Goal: Find specific page/section: Find specific page/section

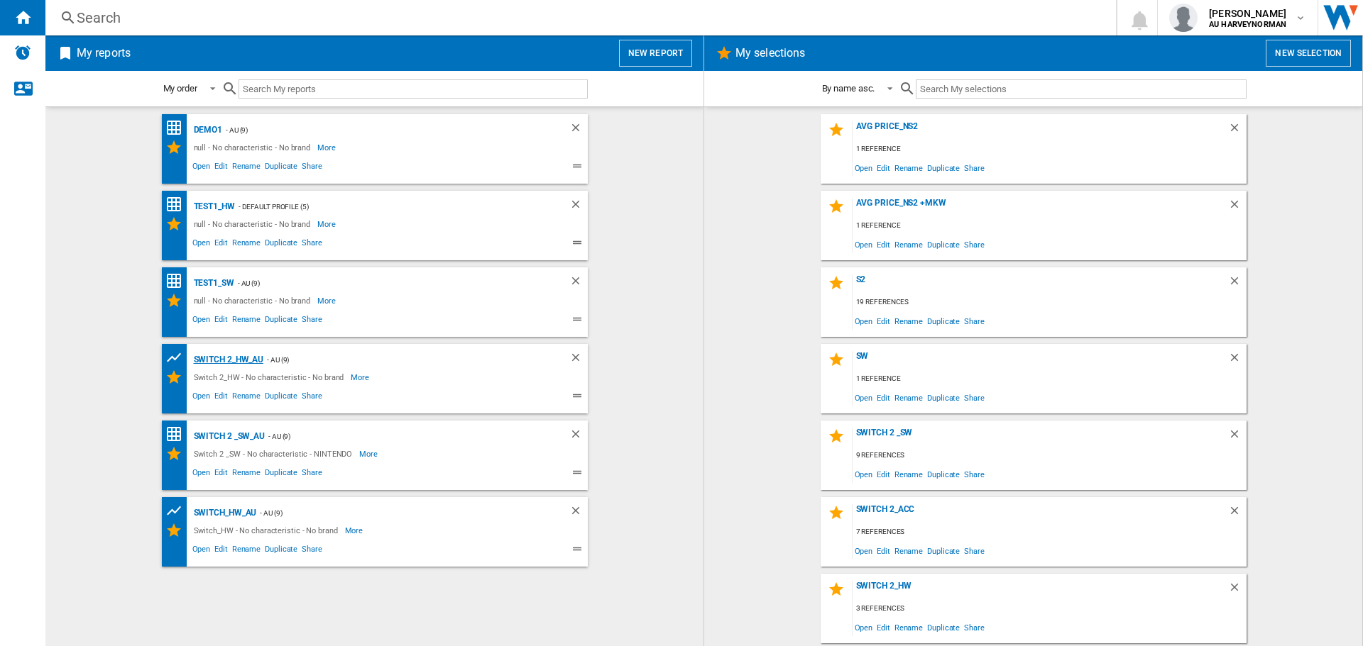
click at [225, 365] on div "Switch 2_HW_AU" at bounding box center [227, 360] width 74 height 18
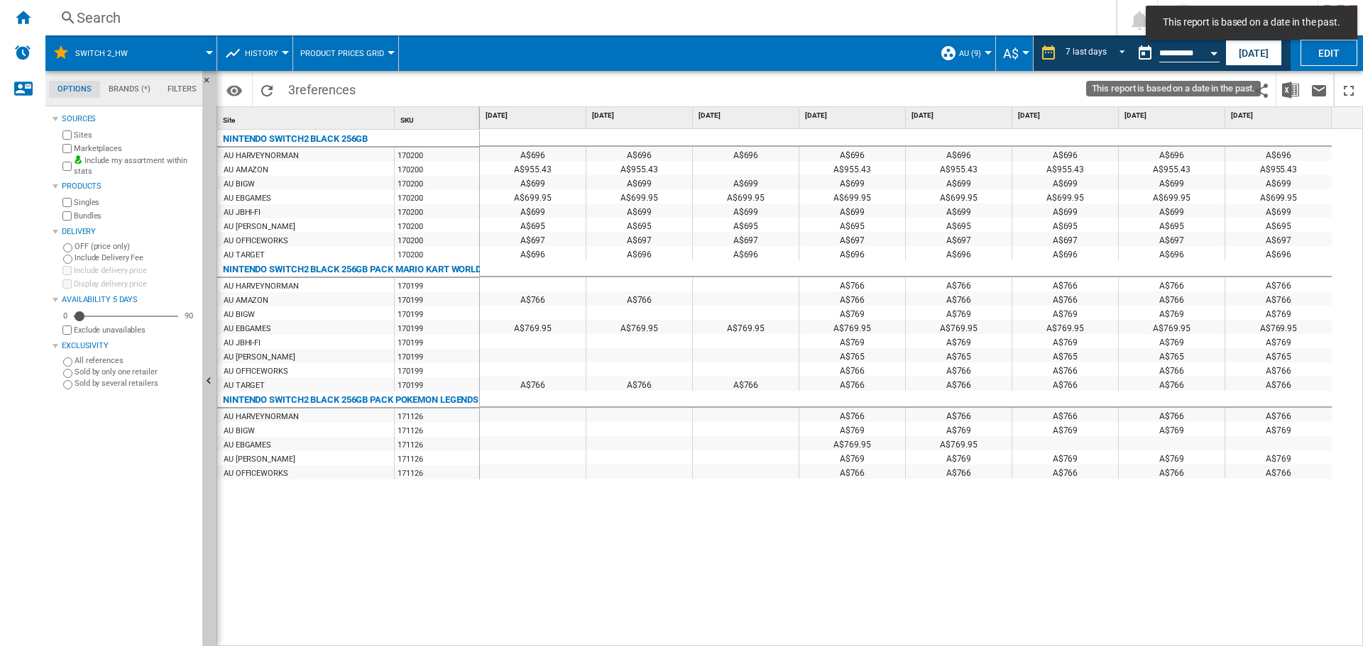
click at [1167, 59] on input "**********" at bounding box center [1189, 55] width 60 height 13
click at [1218, 52] on button "Open calendar" at bounding box center [1214, 51] width 26 height 26
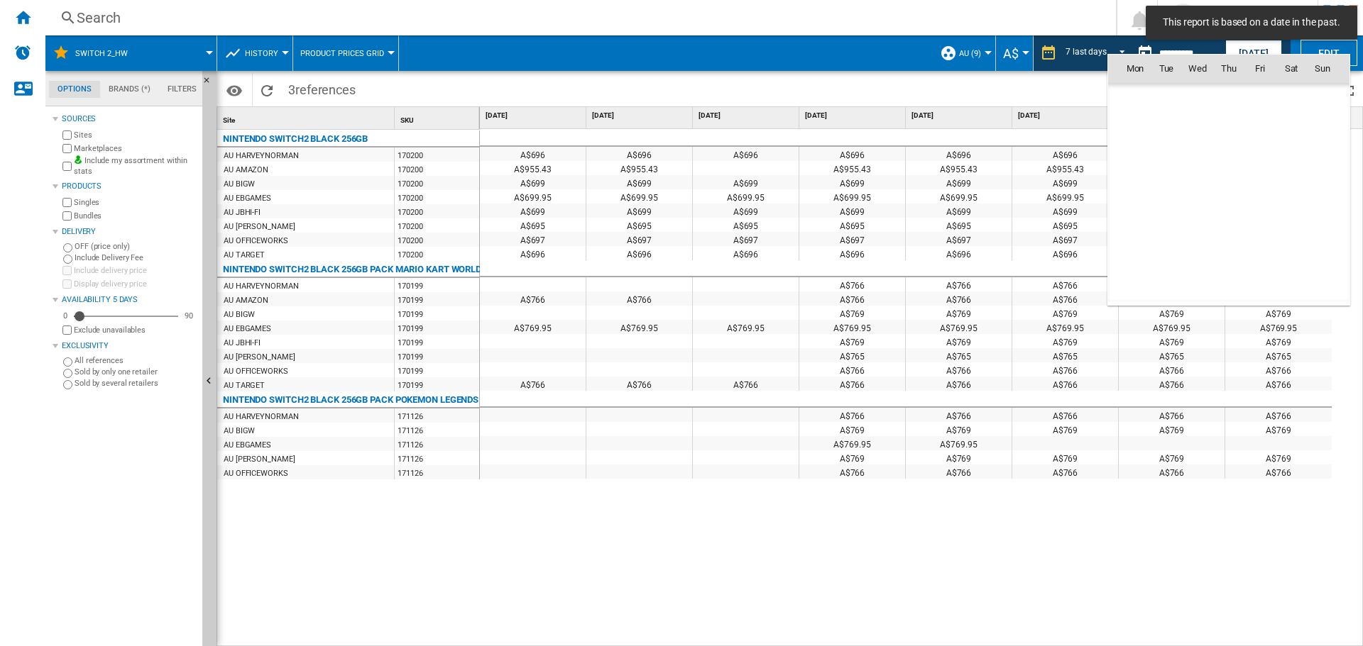
scroll to position [6770, 0]
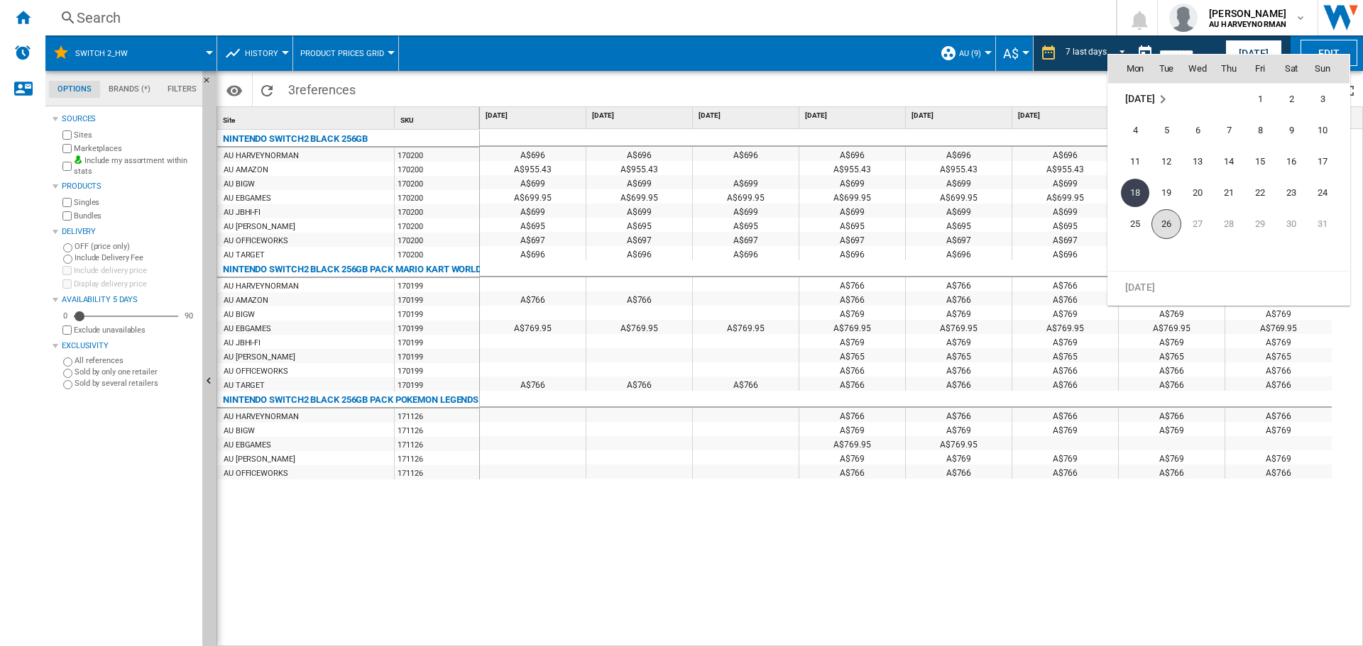
click at [1163, 226] on span "26" at bounding box center [1166, 224] width 30 height 30
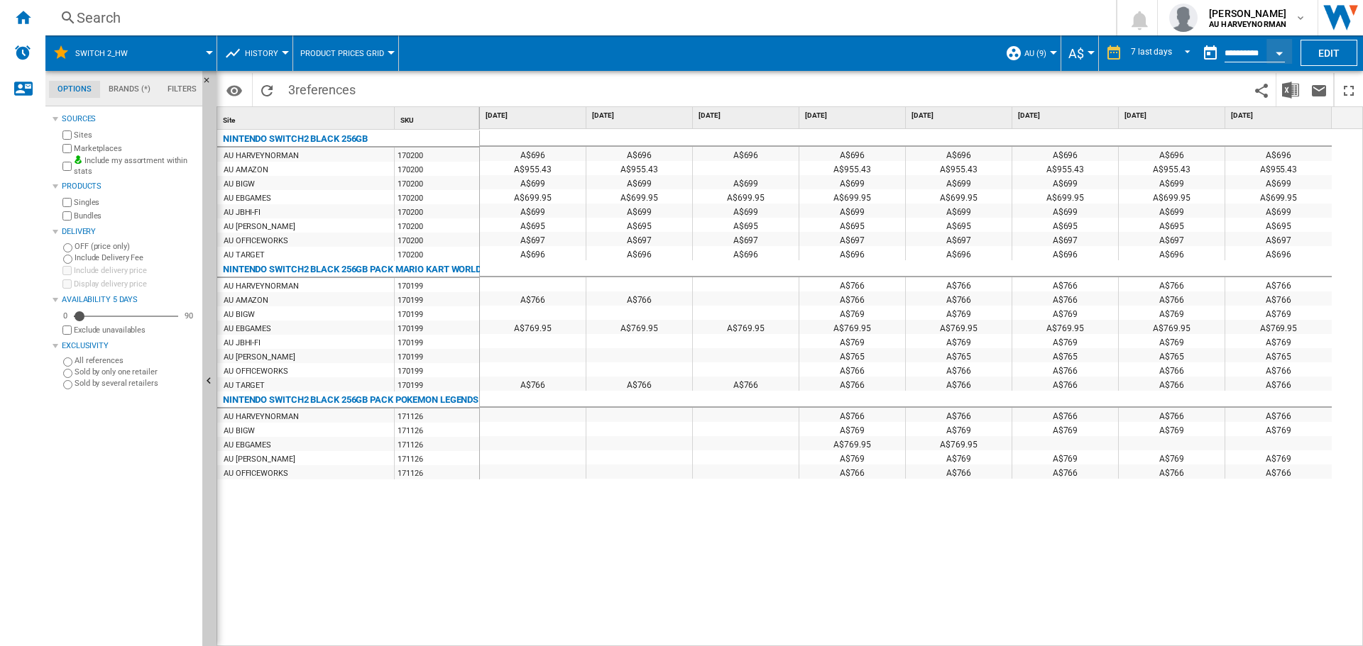
type input "**********"
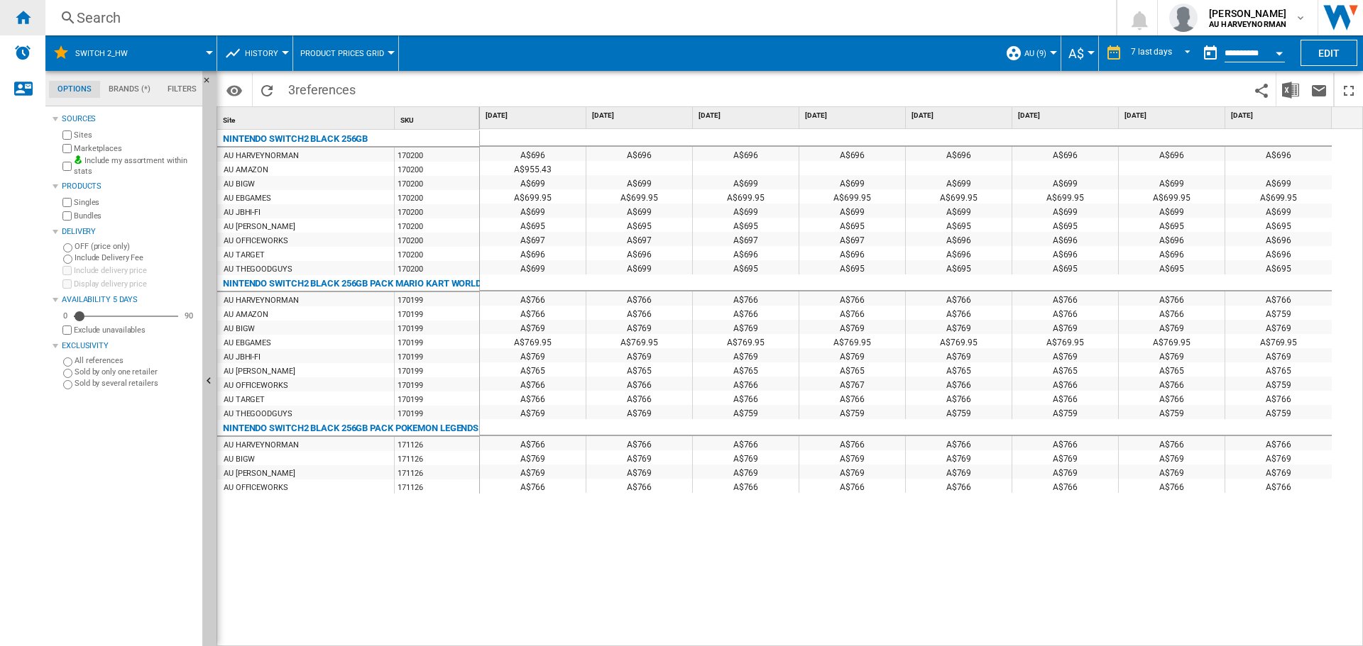
click at [16, 21] on ng-md-icon "Home" at bounding box center [22, 17] width 17 height 17
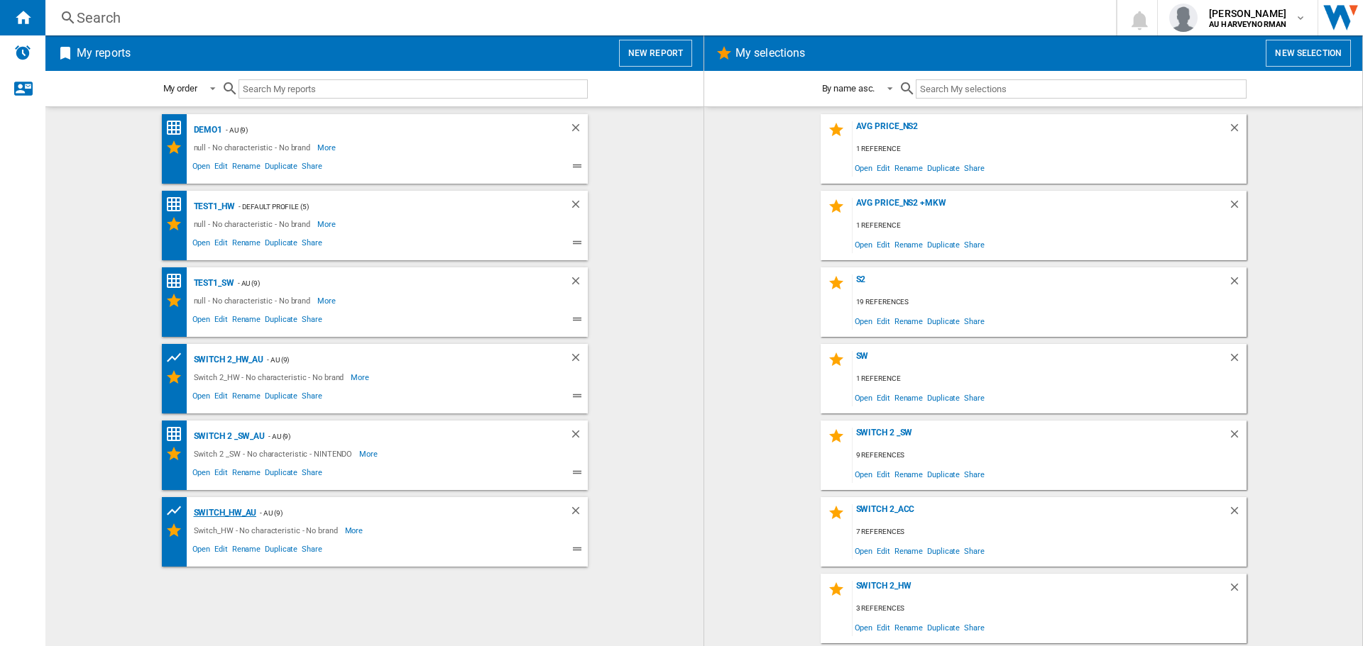
click at [238, 511] on div "Switch_HW_AU" at bounding box center [223, 514] width 67 height 18
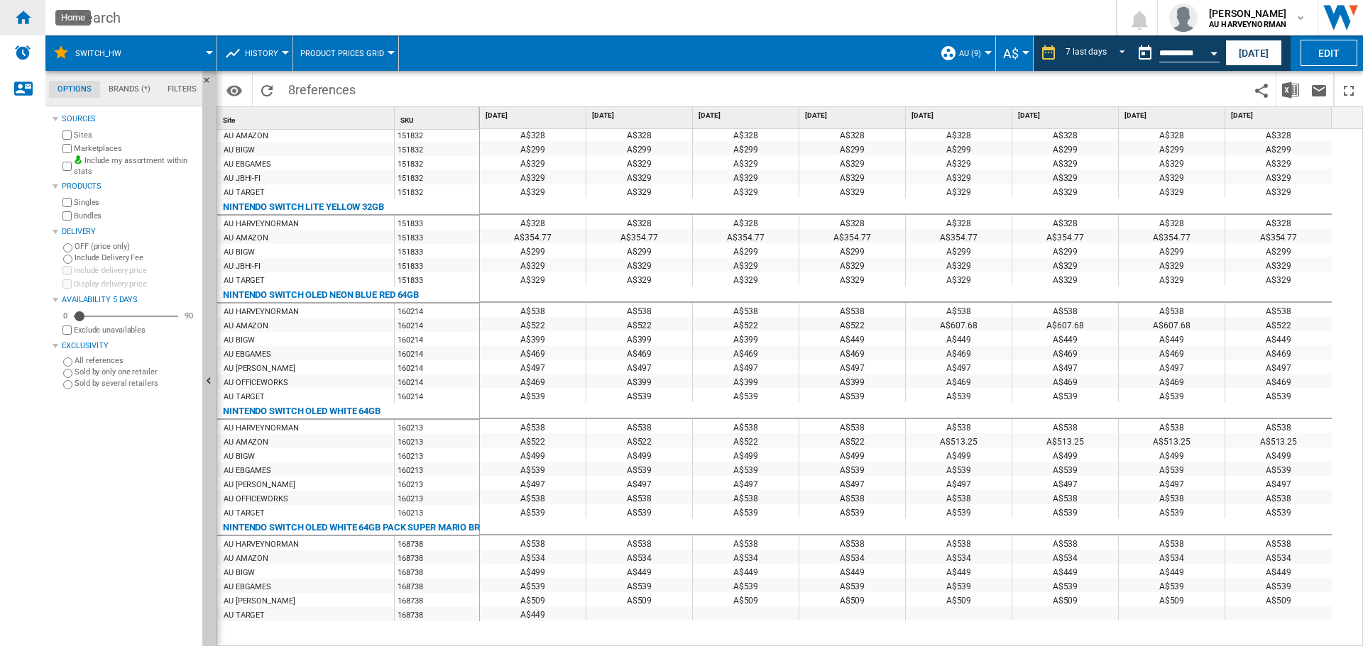
click at [27, 22] on ng-md-icon "Home" at bounding box center [22, 17] width 17 height 17
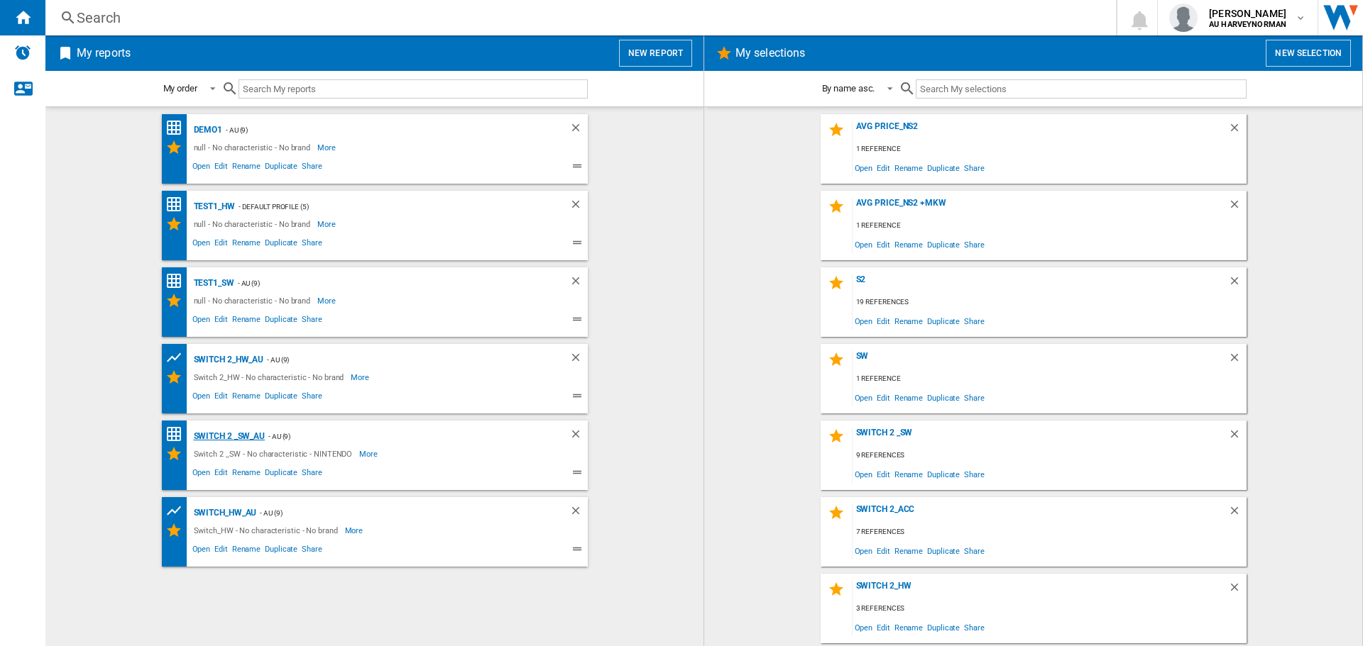
click at [224, 436] on div "Switch 2 _SW_AU" at bounding box center [227, 437] width 75 height 18
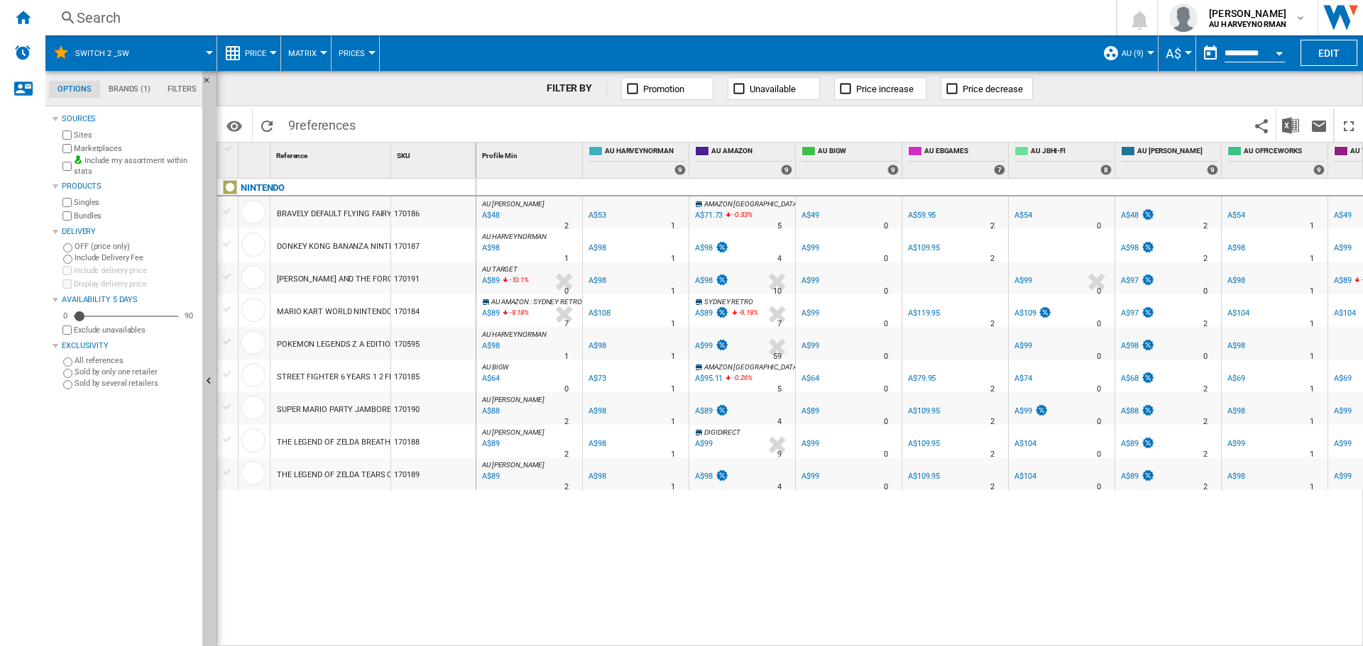
click at [1265, 50] on input "**********" at bounding box center [1254, 55] width 60 height 13
click at [1280, 50] on button "Open calendar" at bounding box center [1279, 51] width 26 height 26
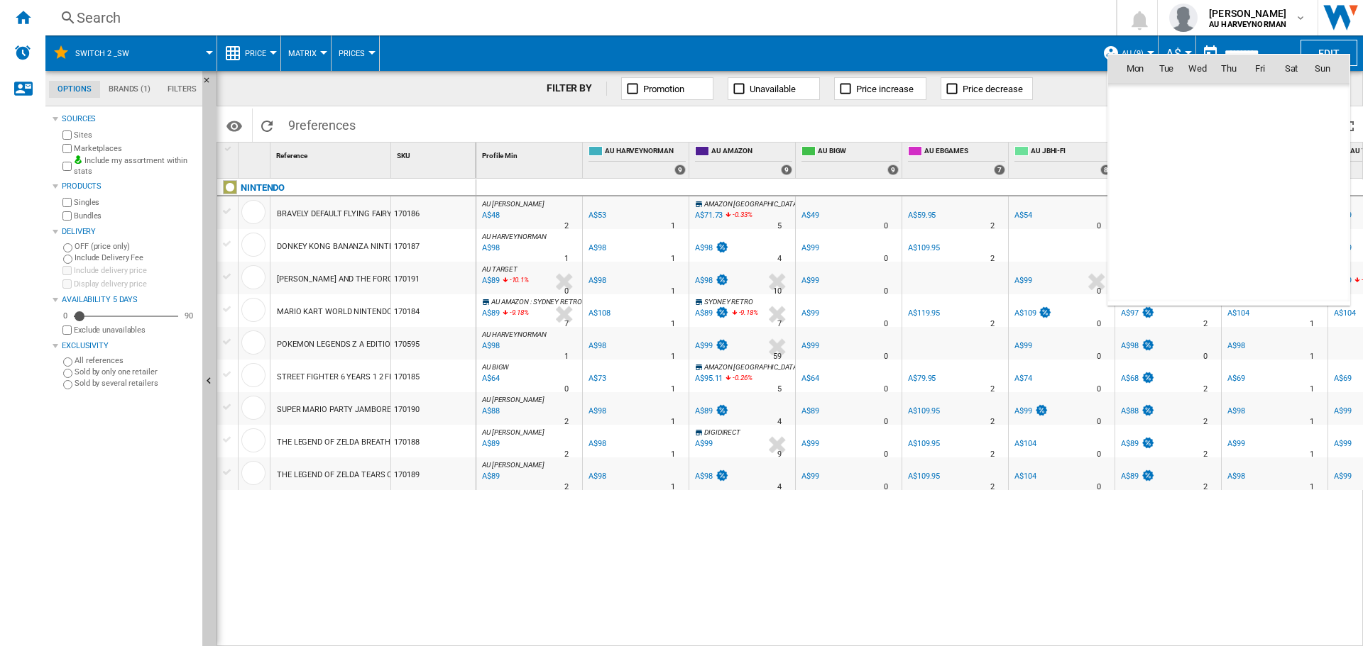
scroll to position [6770, 0]
click at [1130, 222] on span "25" at bounding box center [1135, 224] width 28 height 28
type input "**********"
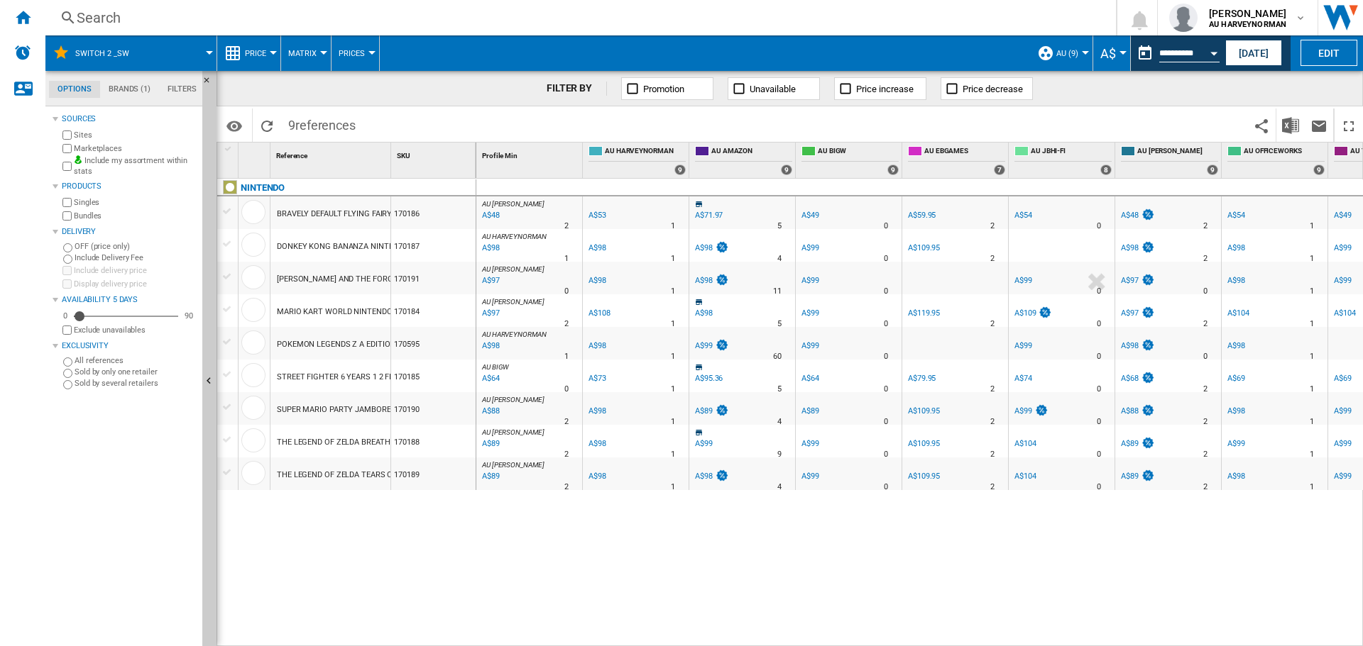
click at [253, 53] on span "Price" at bounding box center [255, 53] width 21 height 9
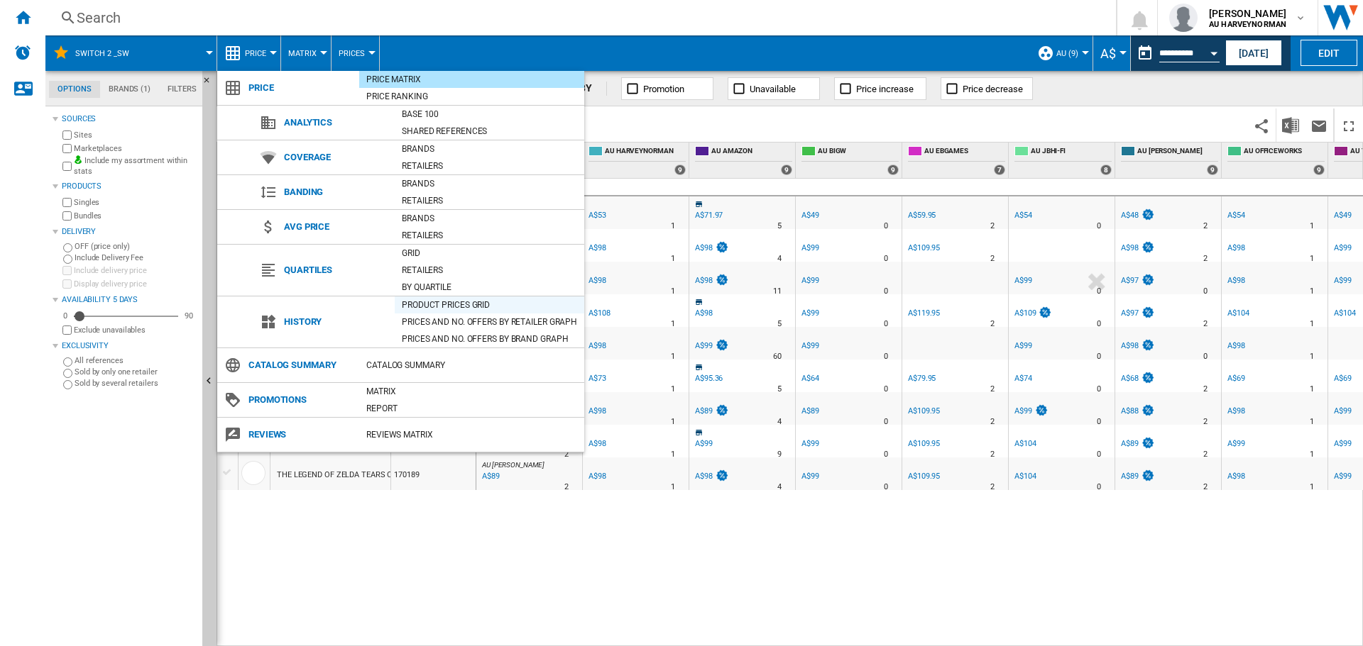
click at [436, 299] on div "Product prices grid" at bounding box center [489, 305] width 189 height 14
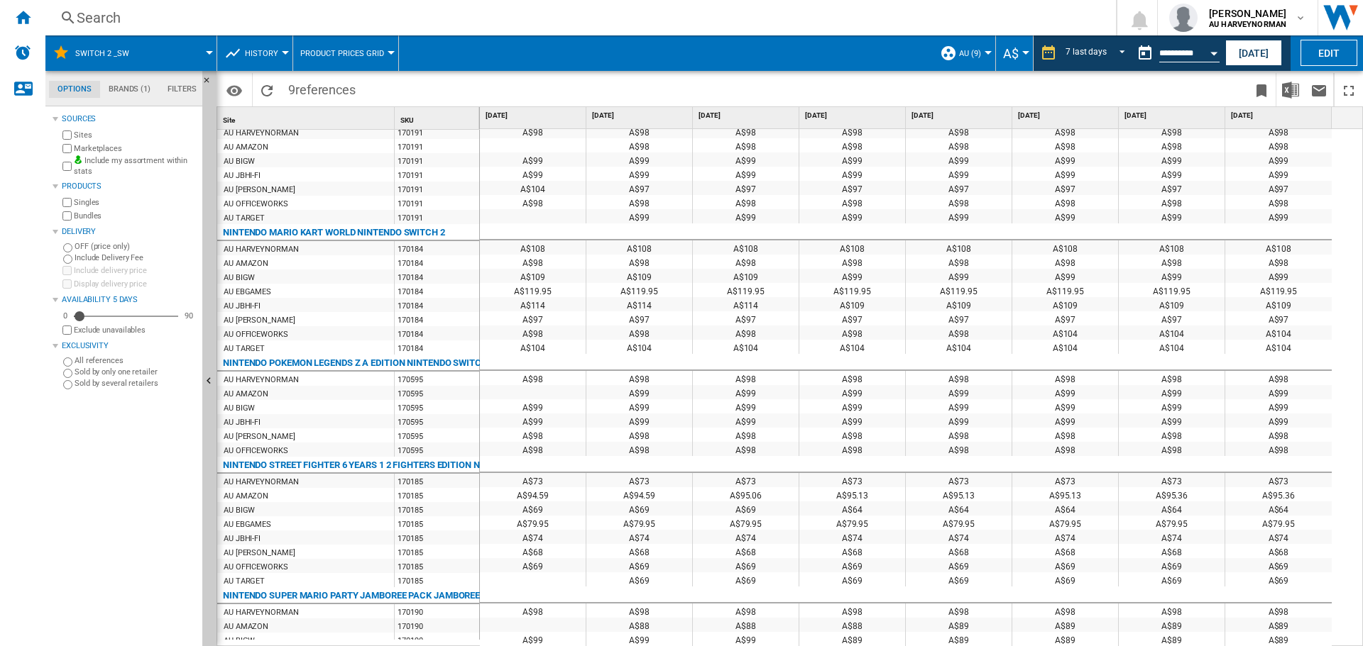
scroll to position [213, 0]
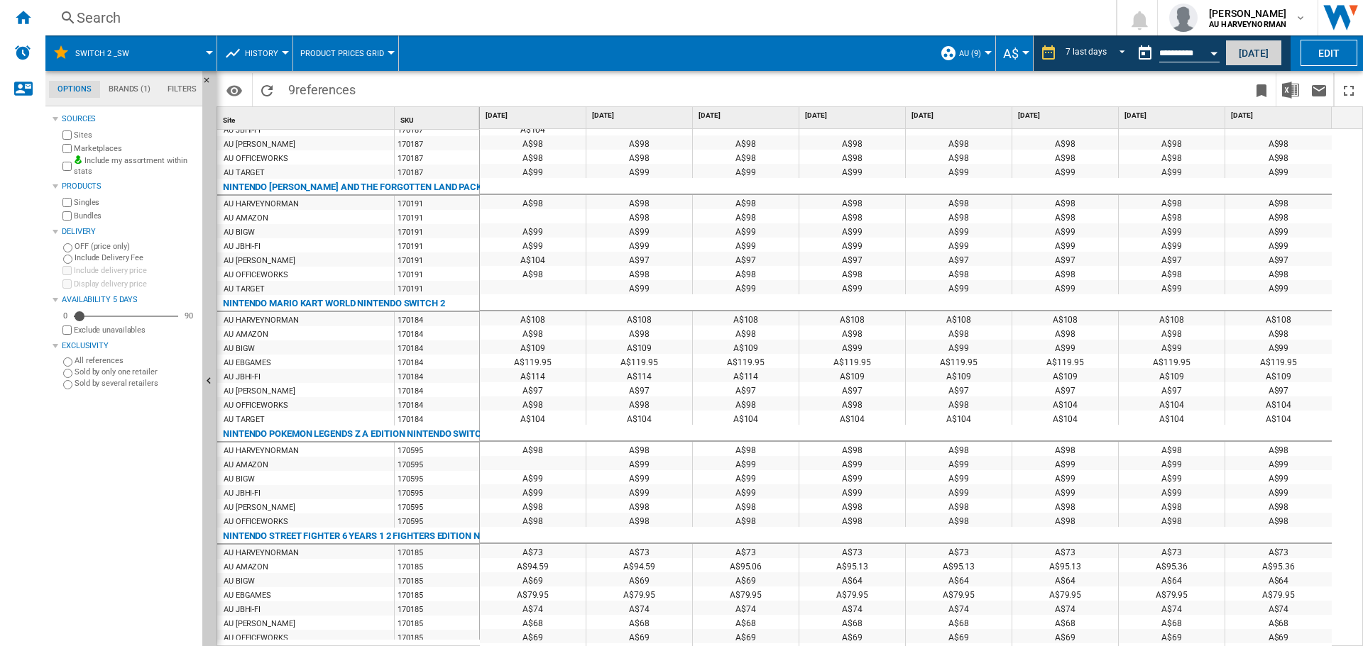
click at [1248, 52] on button "[DATE]" at bounding box center [1253, 53] width 57 height 26
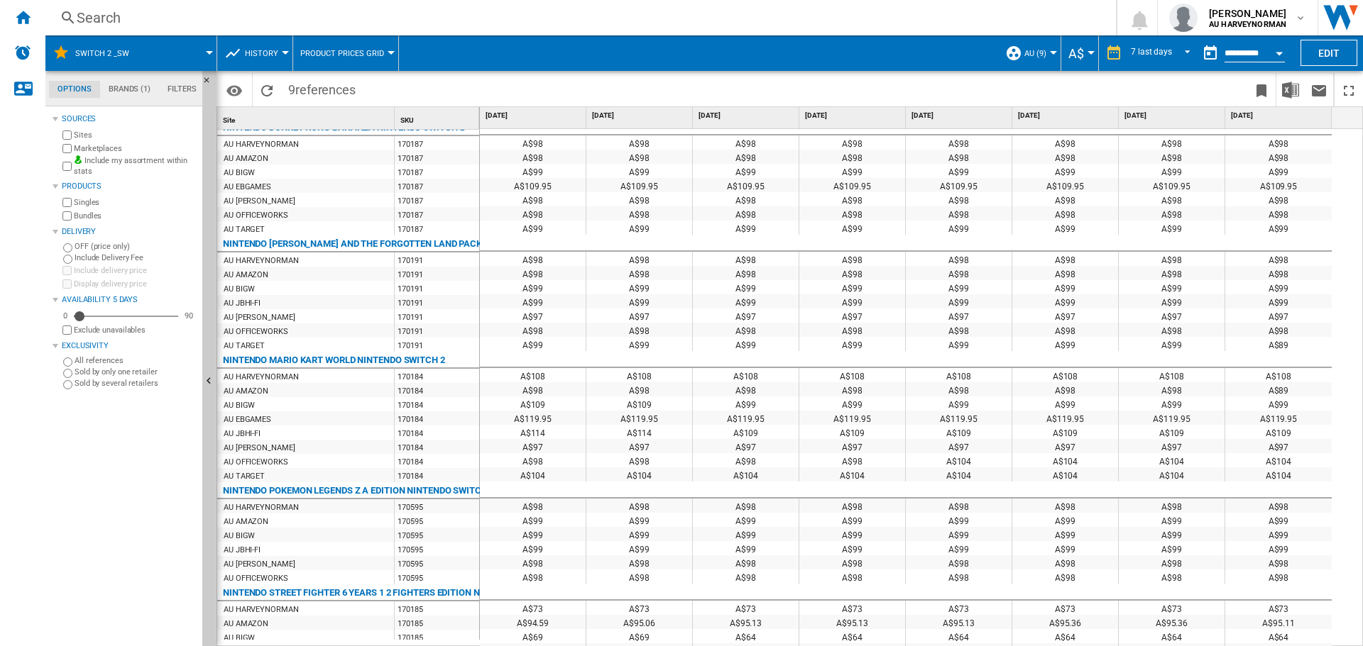
scroll to position [355, 0]
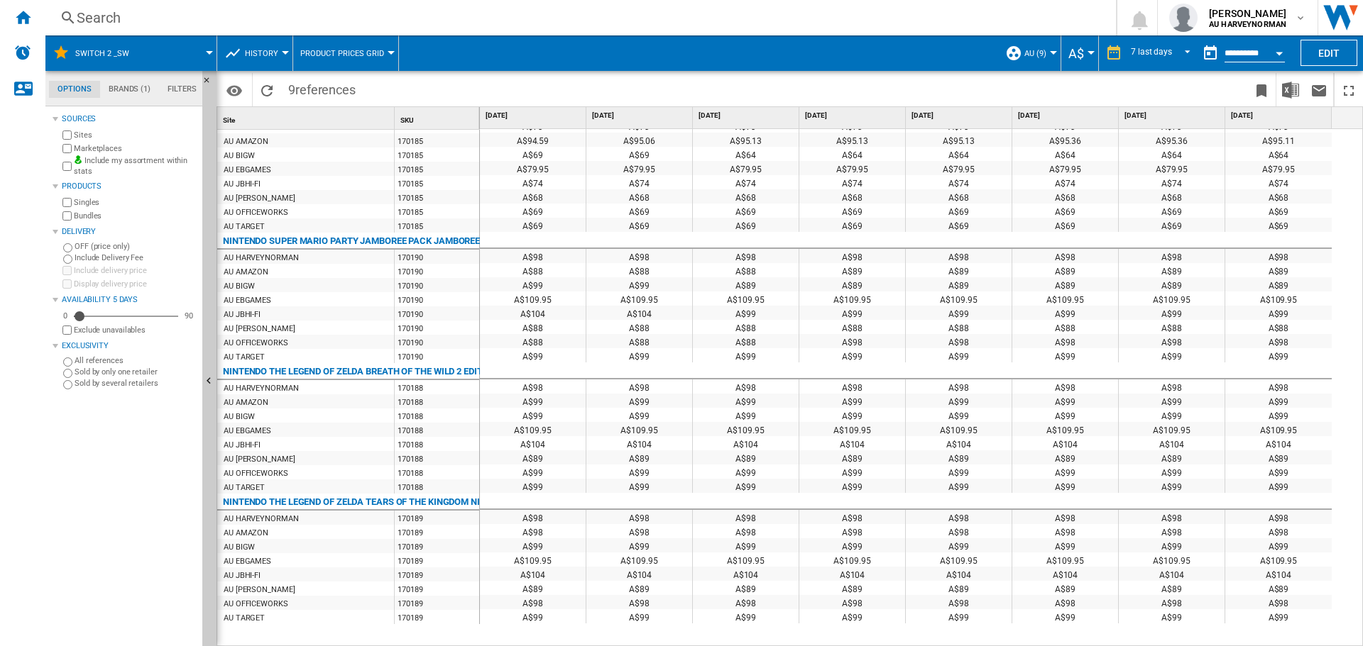
click at [1224, 57] on input "**********" at bounding box center [1254, 55] width 60 height 13
click at [1277, 54] on div "Open calendar" at bounding box center [1278, 54] width 7 height 4
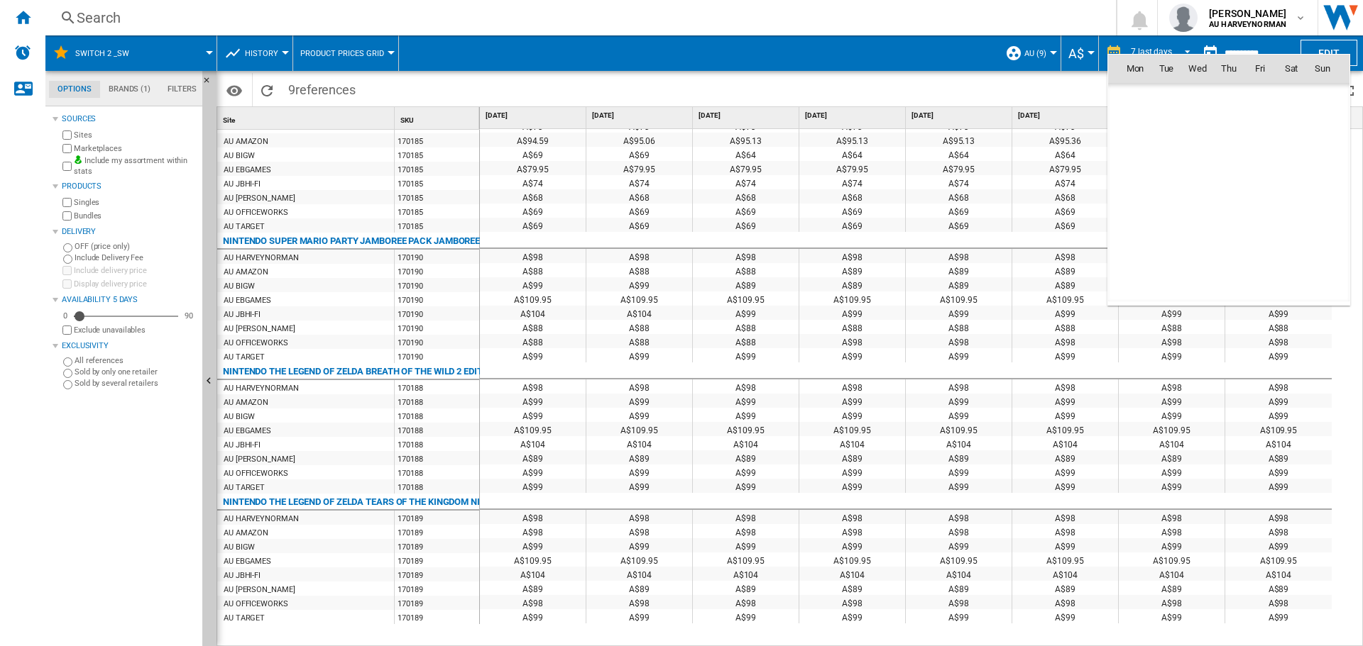
scroll to position [6770, 0]
click at [1133, 221] on span "25" at bounding box center [1135, 224] width 28 height 28
type input "**********"
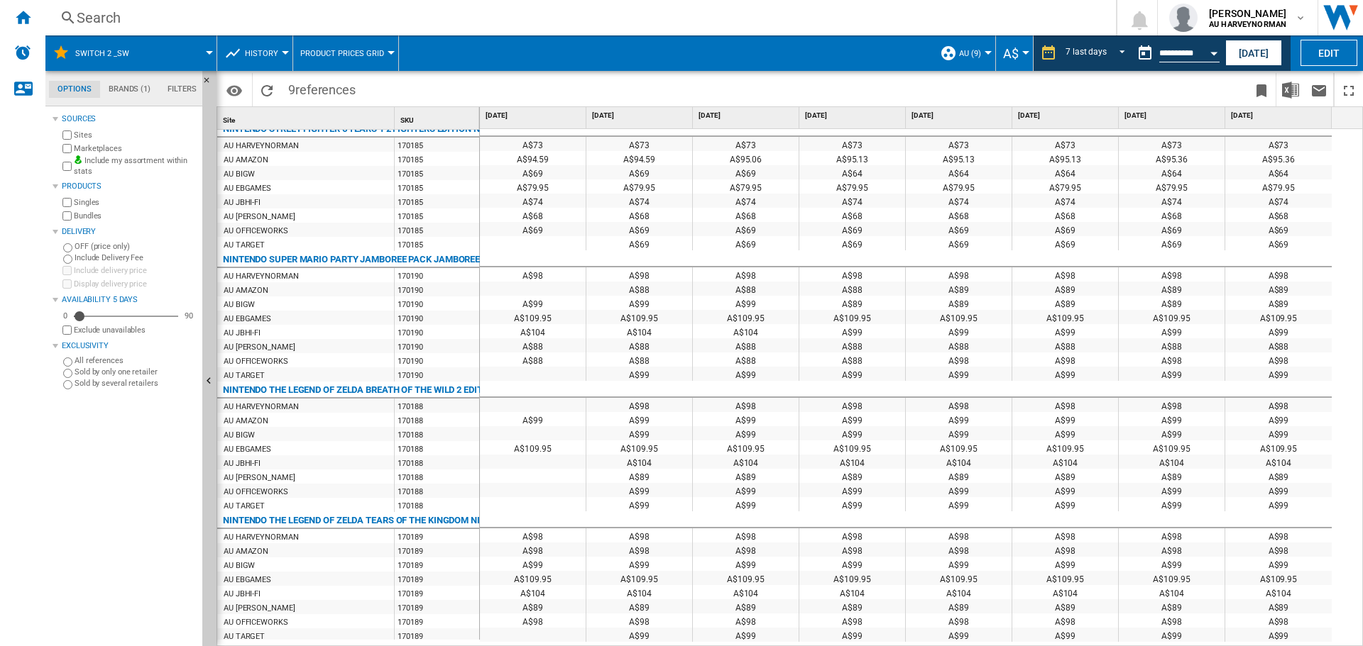
scroll to position [639, 0]
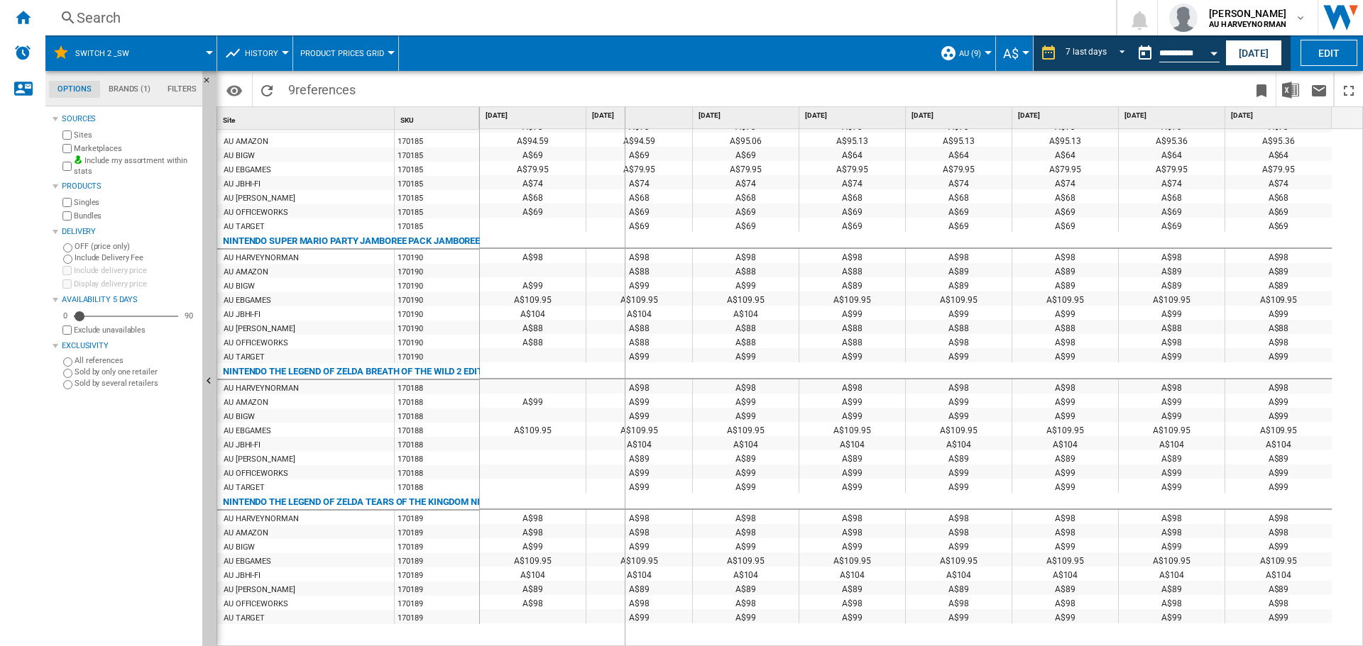
drag, startPoint x: 475, startPoint y: 119, endPoint x: 624, endPoint y: 121, distance: 148.3
click at [624, 121] on div "Site 1 SKU 1 NINTENDO BRAVELY DEFAULT FLYING FAIRY HD REMASTER NINTENDO SWITCH …" at bounding box center [789, 376] width 1145 height 539
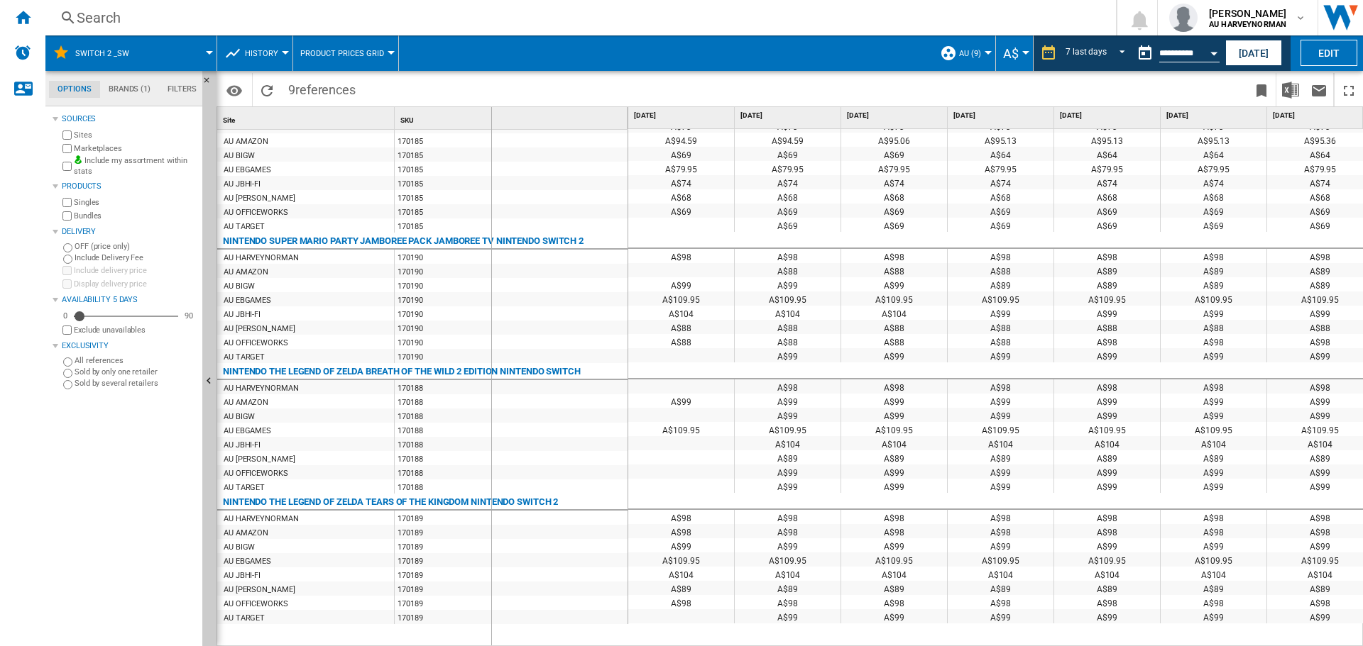
drag, startPoint x: 624, startPoint y: 121, endPoint x: 490, endPoint y: 131, distance: 133.8
click at [490, 131] on div "Site 1 SKU 1 NINTENDO BRAVELY DEFAULT FLYING FAIRY HD REMASTER NINTENDO SWITCH …" at bounding box center [422, 376] width 411 height 539
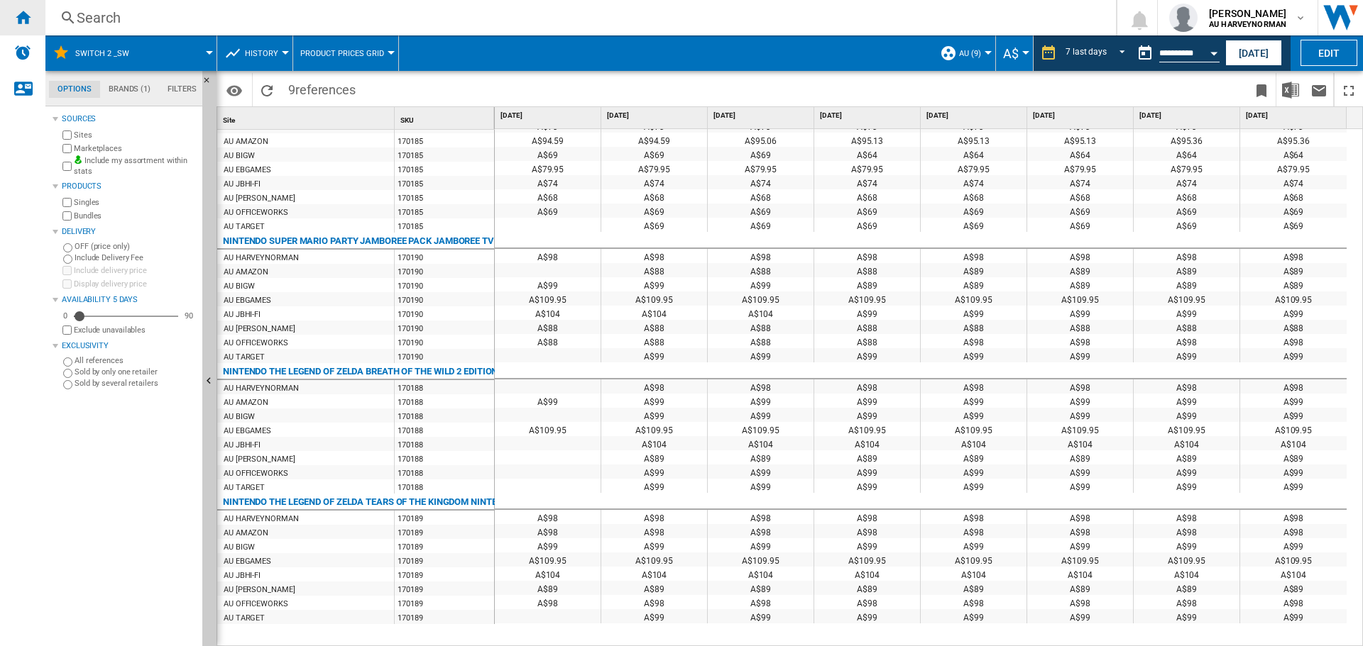
click at [21, 16] on ng-md-icon "Home" at bounding box center [22, 17] width 17 height 17
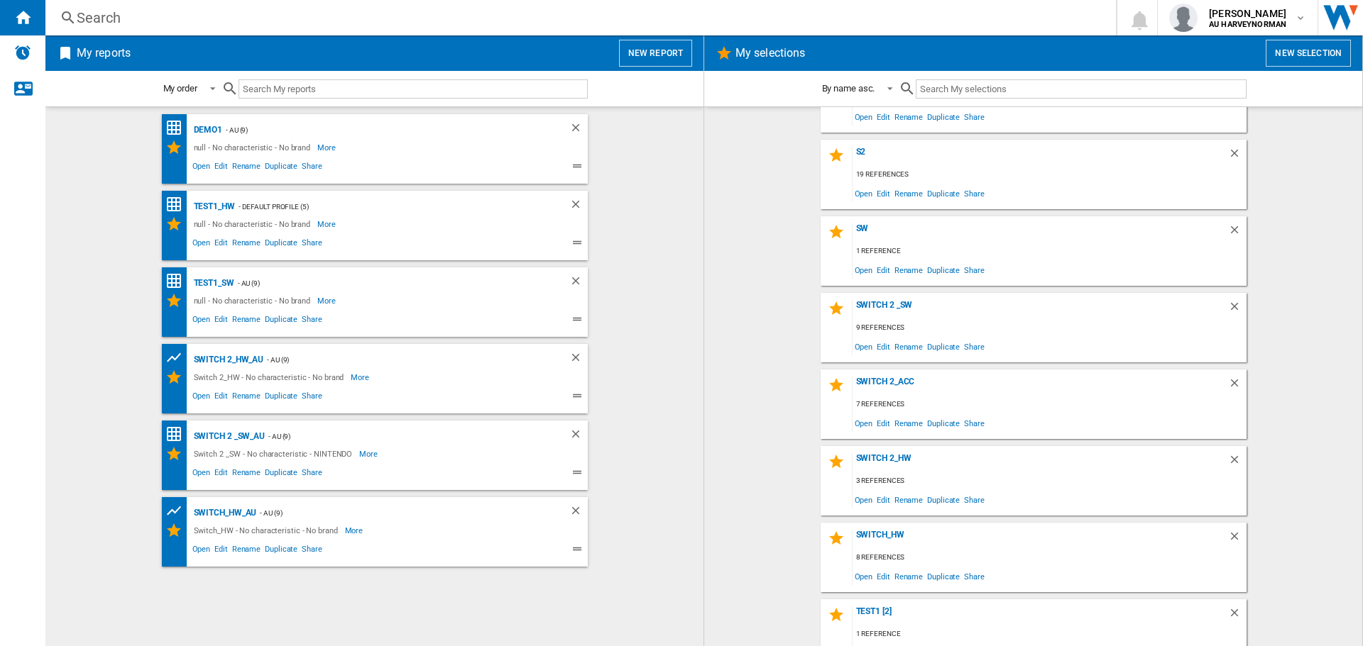
scroll to position [142, 0]
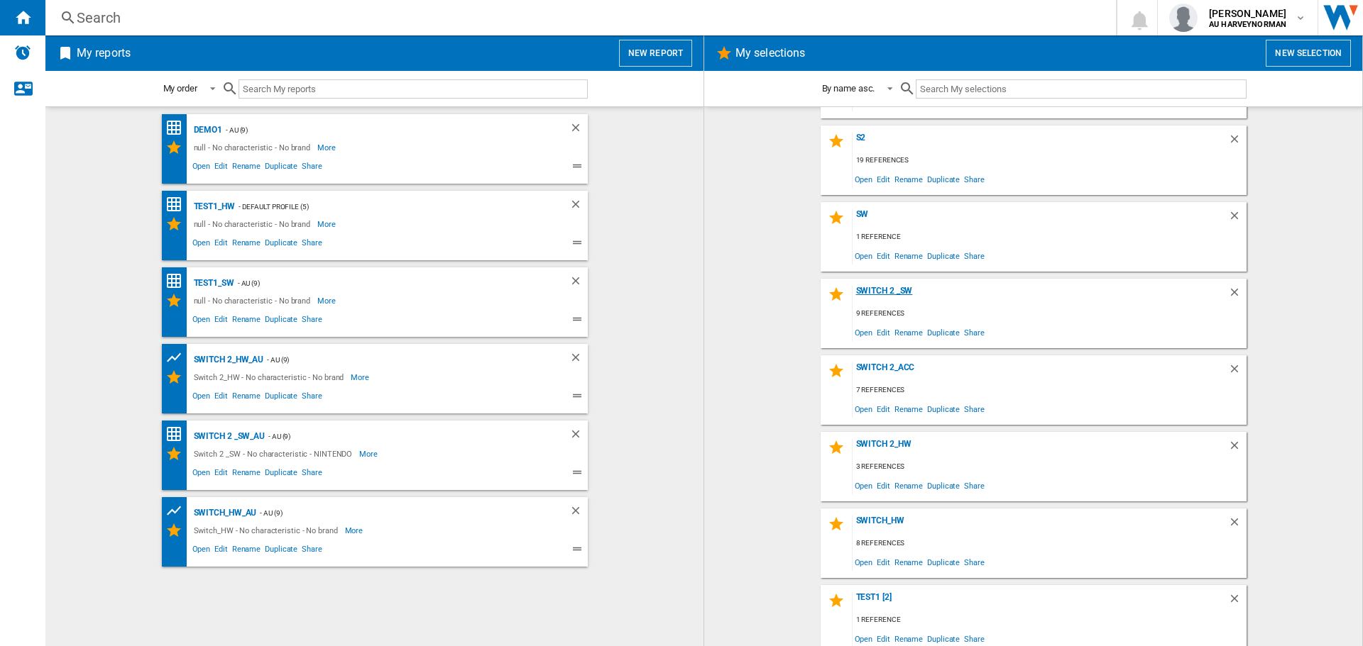
click at [874, 292] on div "Switch 2 _SW" at bounding box center [1039, 295] width 375 height 19
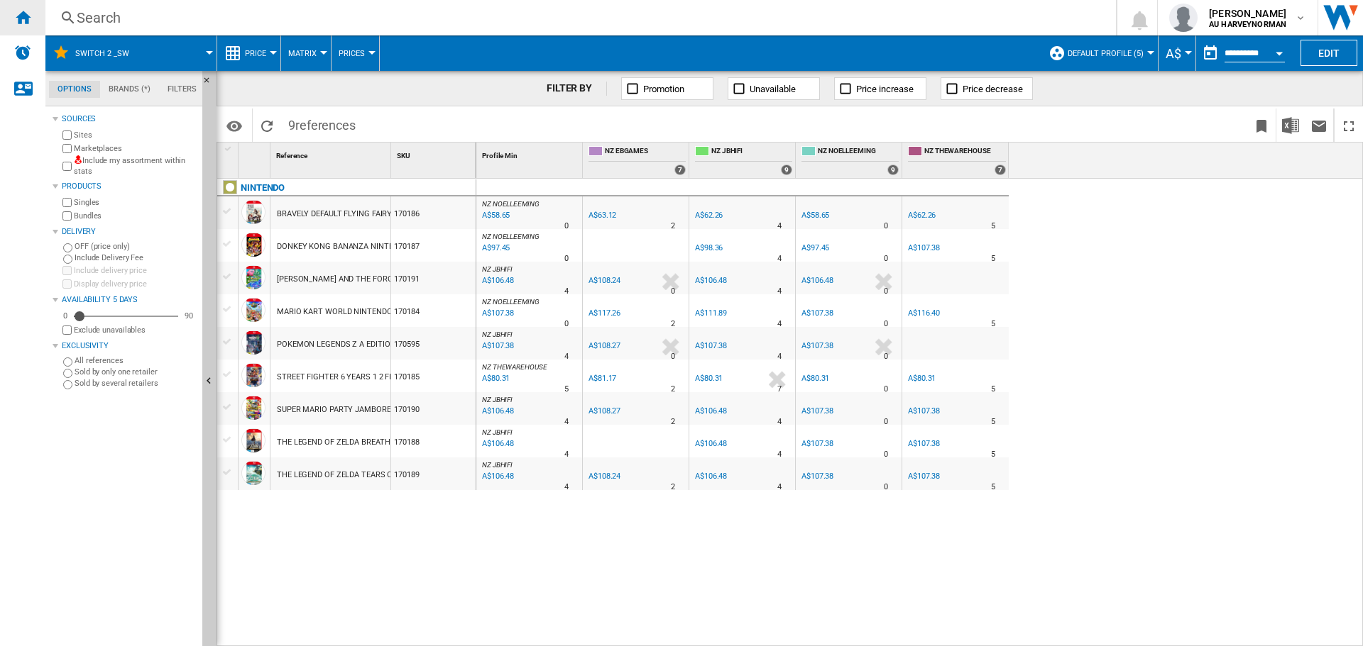
click at [25, 26] on div "Home" at bounding box center [22, 17] width 45 height 35
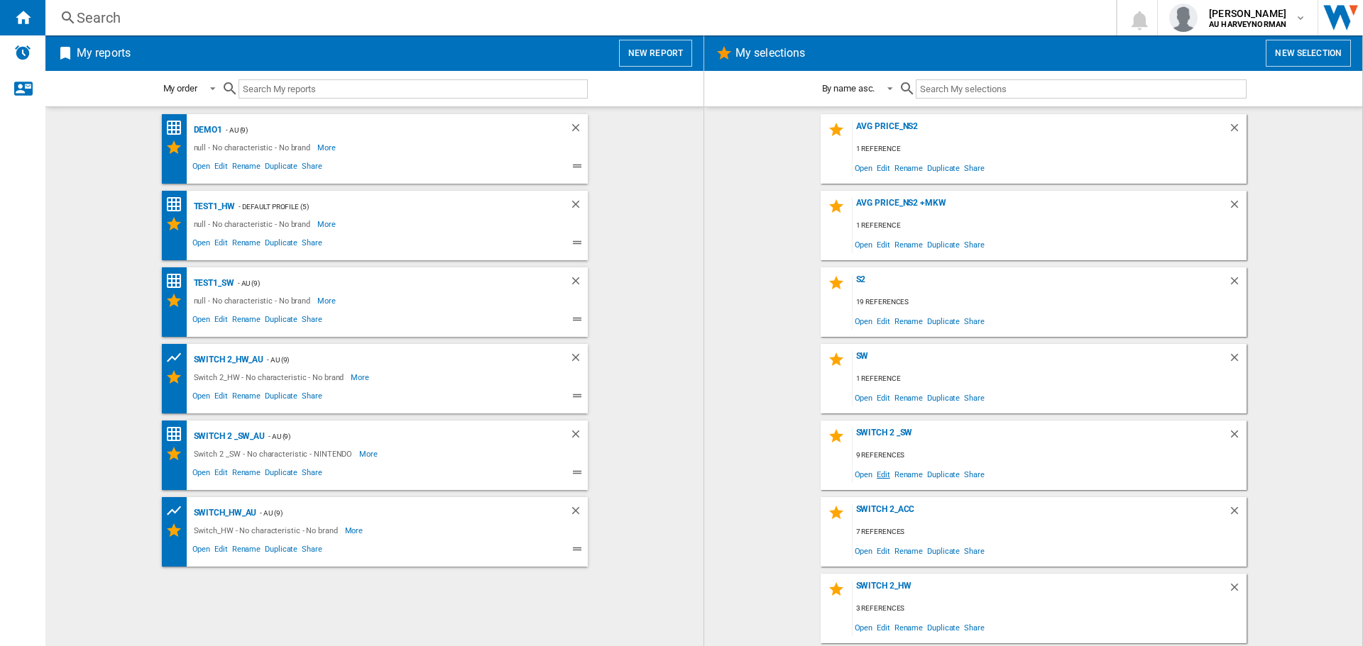
click at [878, 471] on span "Edit" at bounding box center [883, 474] width 18 height 19
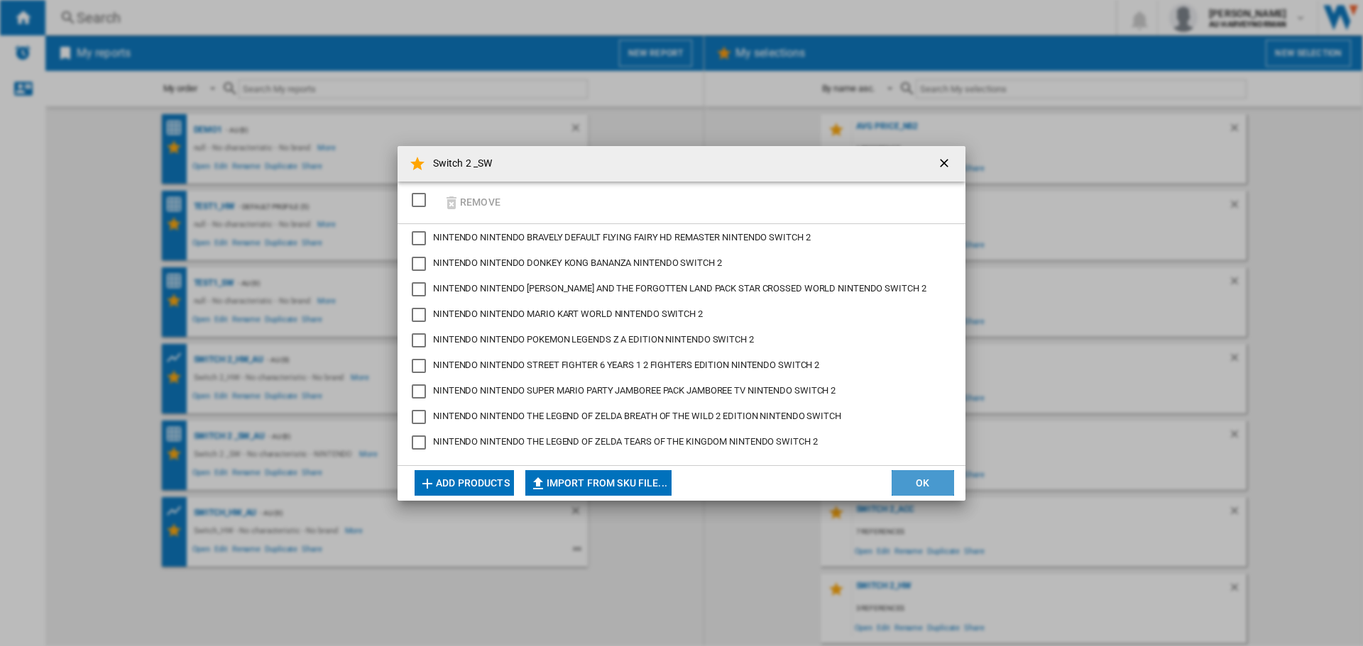
click at [926, 489] on button "OK" at bounding box center [922, 483] width 62 height 26
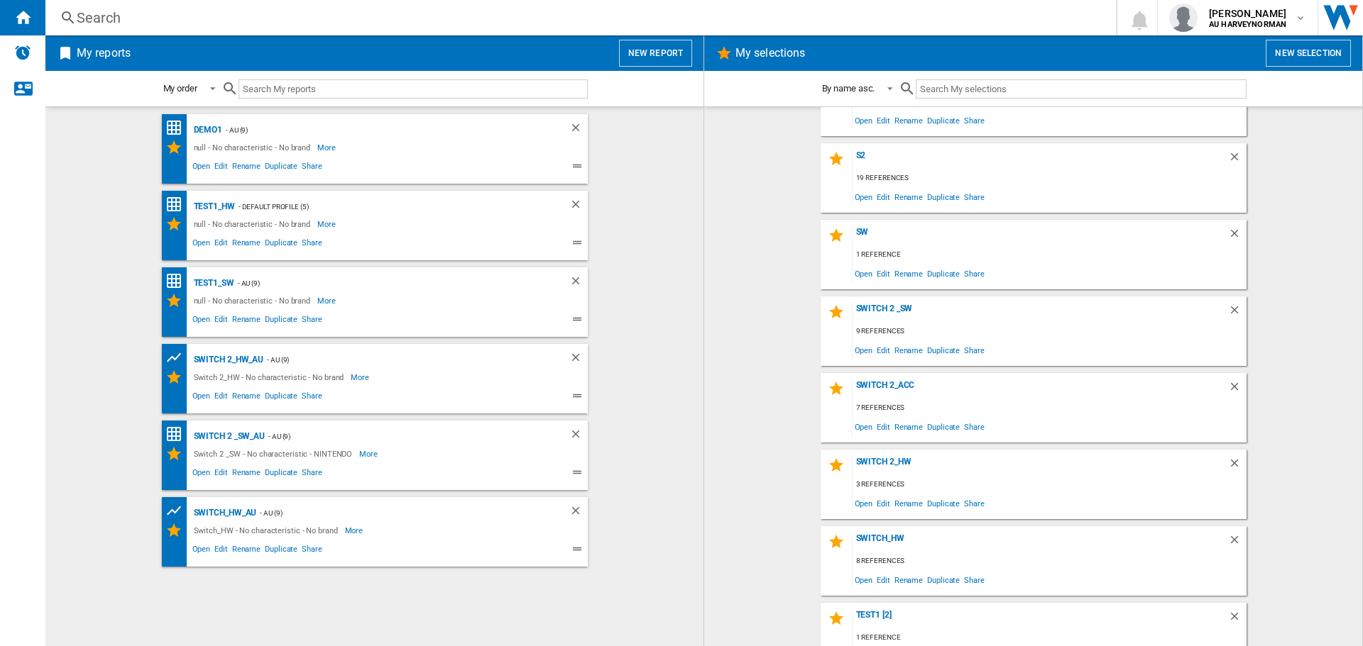
scroll to position [304, 0]
